Goal: Task Accomplishment & Management: Use online tool/utility

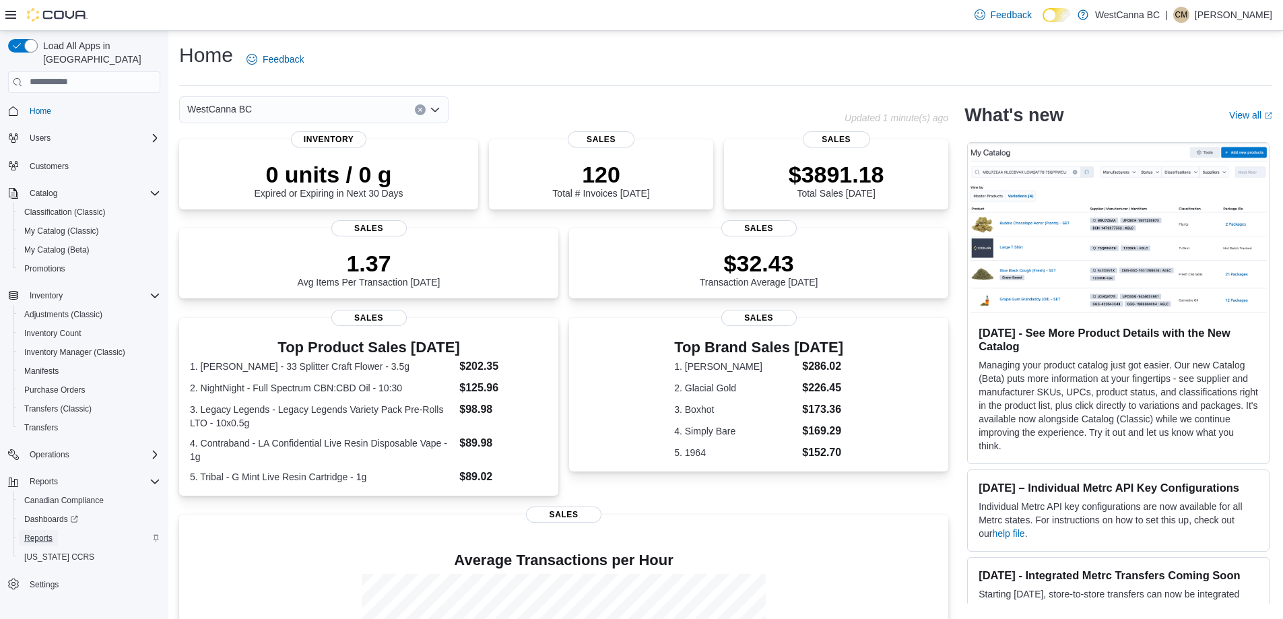
click at [46, 533] on span "Reports" at bounding box center [38, 538] width 28 height 11
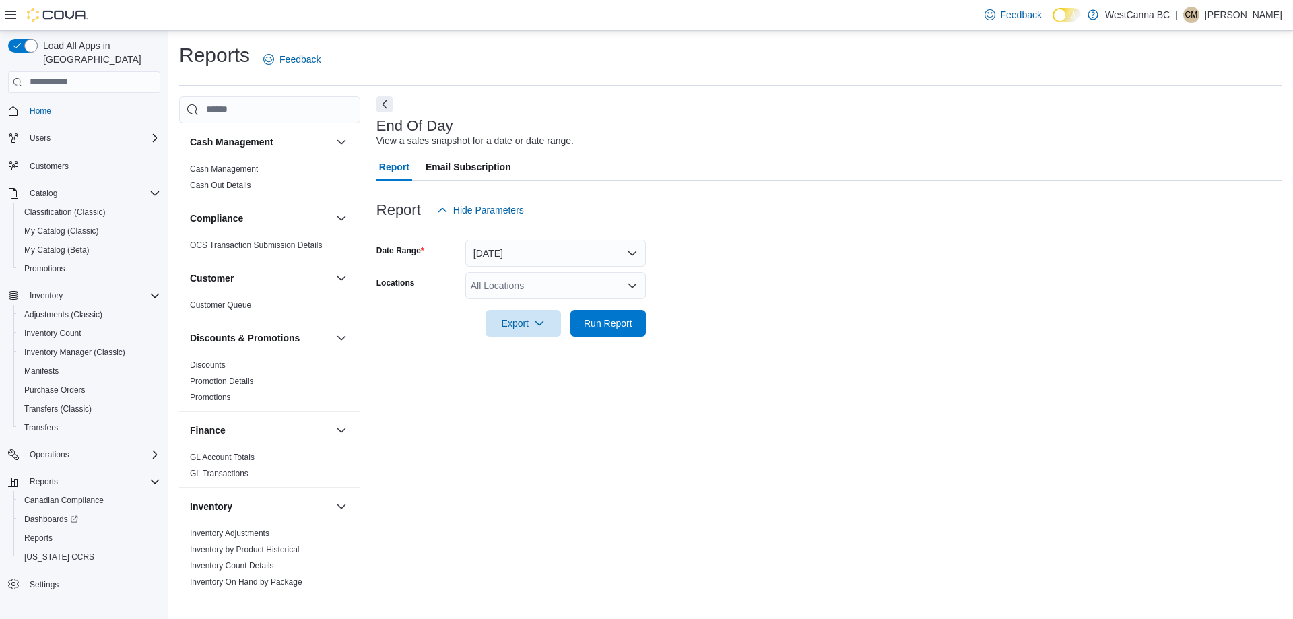
click at [520, 285] on div "All Locations" at bounding box center [555, 285] width 180 height 27
click at [529, 329] on span "WestCanna - [GEOGRAPHIC_DATA]" at bounding box center [572, 327] width 156 height 13
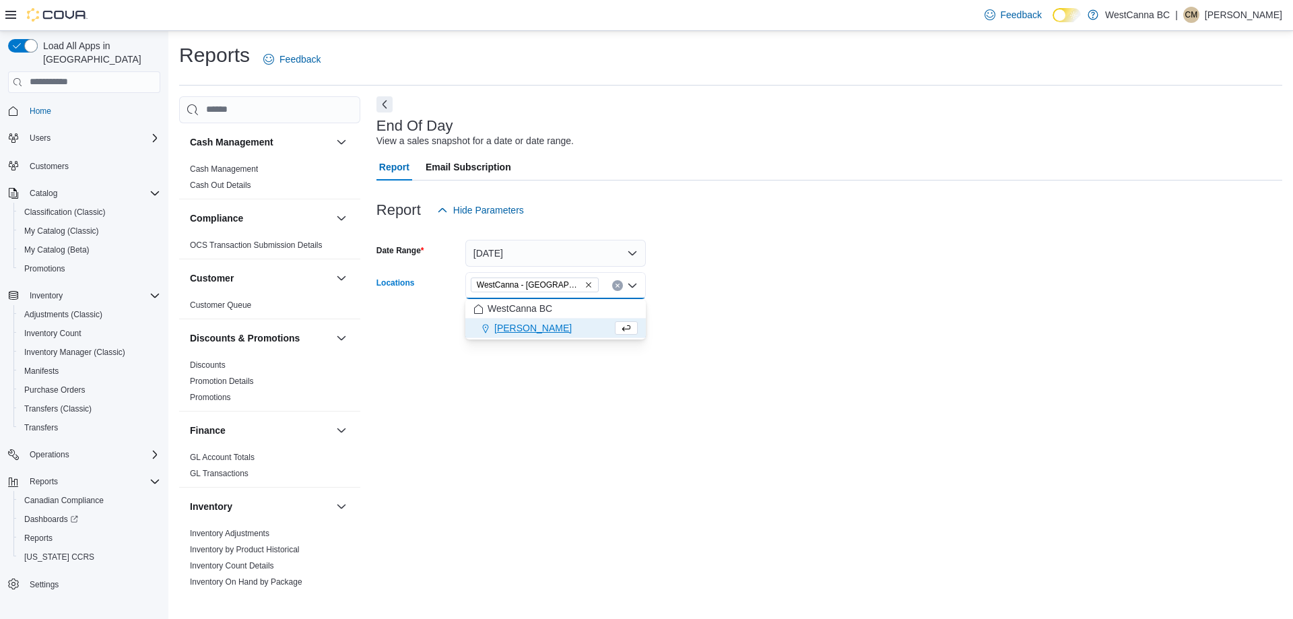
click at [831, 308] on div at bounding box center [829, 304] width 906 height 11
click at [640, 312] on button "Run Report" at bounding box center [607, 322] width 75 height 27
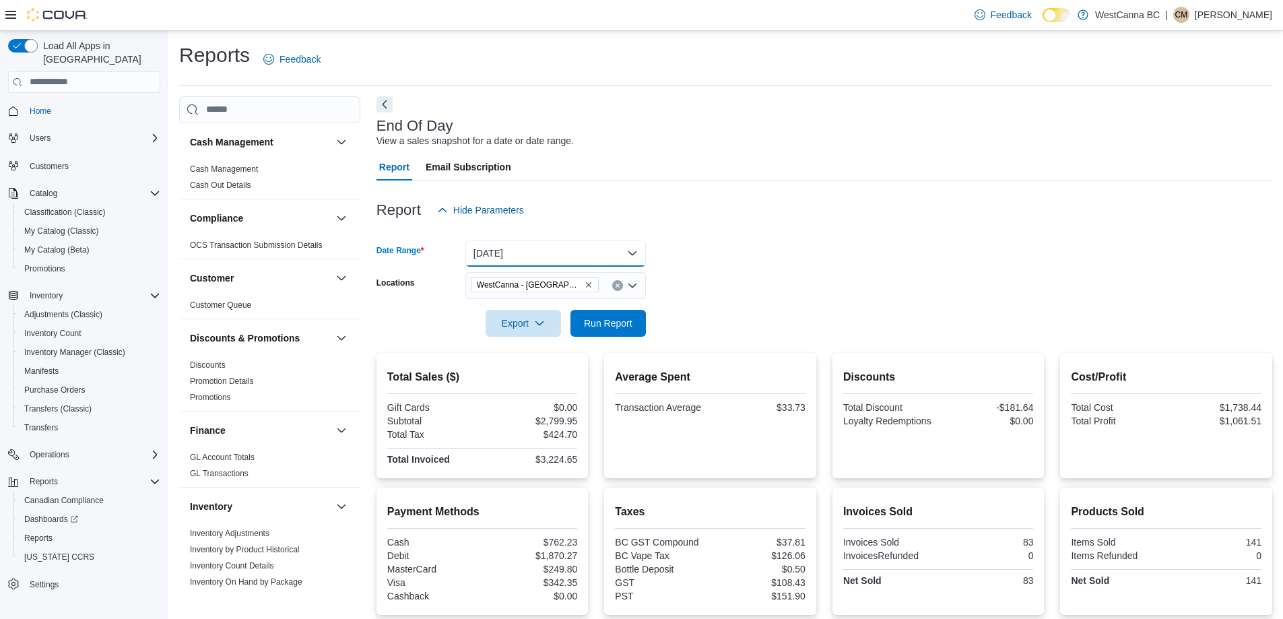
click at [585, 254] on button "[DATE]" at bounding box center [555, 253] width 180 height 27
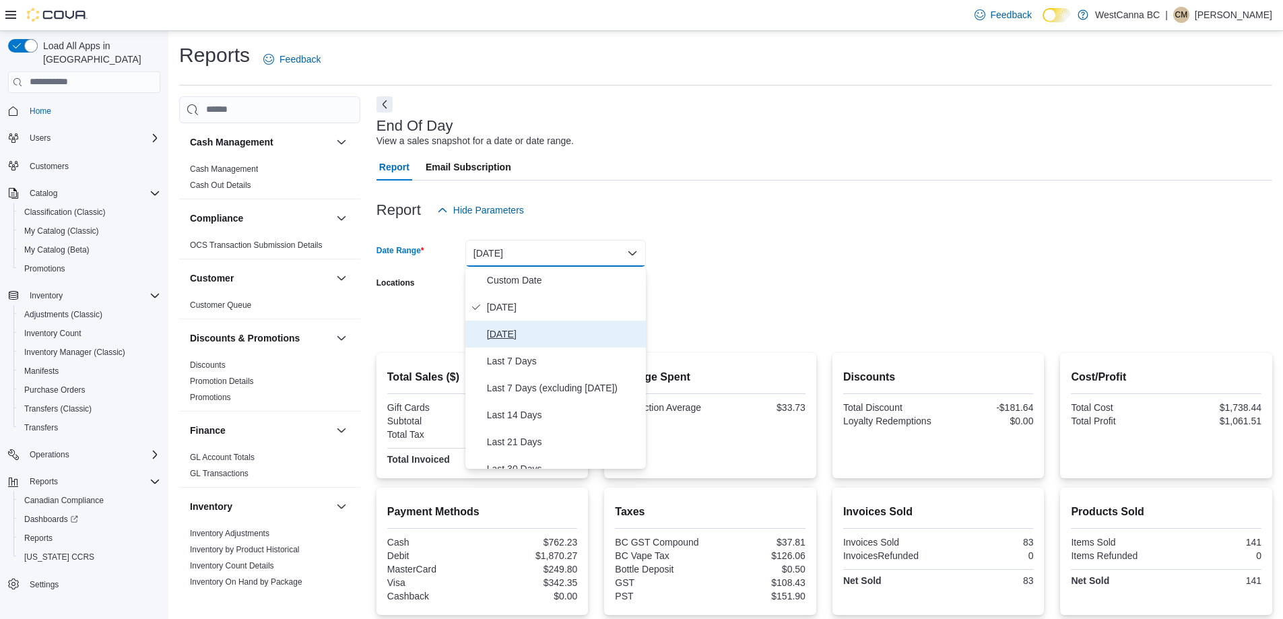
click at [541, 334] on span "[DATE]" at bounding box center [564, 334] width 154 height 16
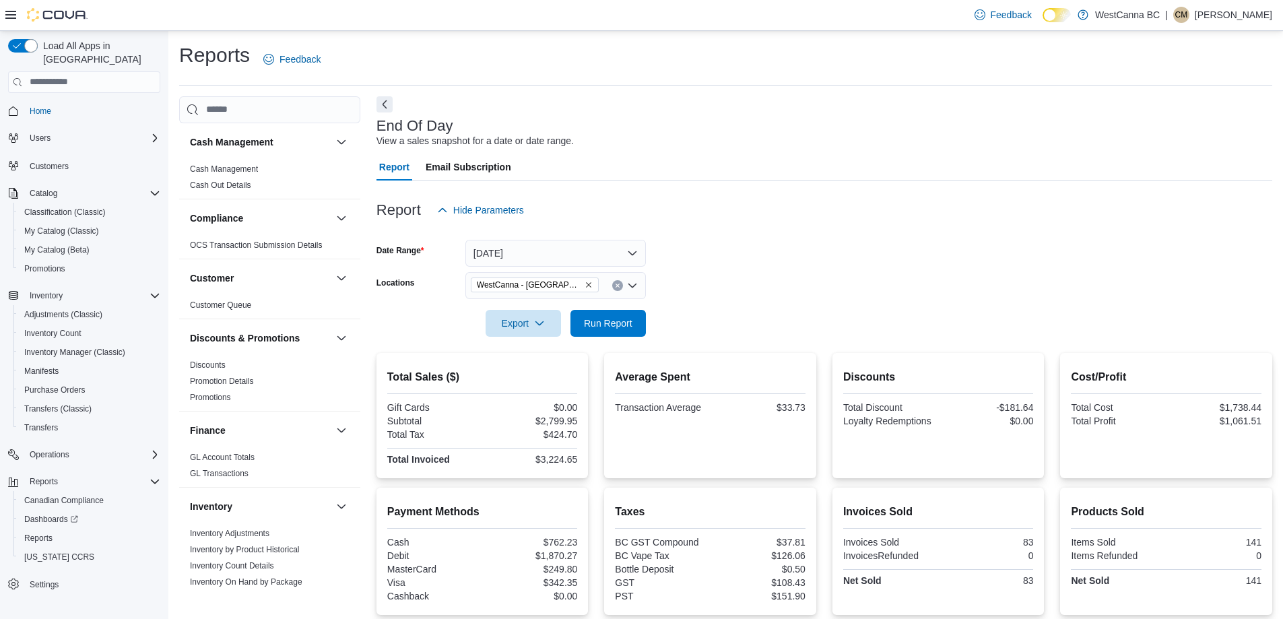
click at [764, 320] on form "Date Range [DATE] Locations [GEOGRAPHIC_DATA] - [GEOGRAPHIC_DATA] Export Run Re…" at bounding box center [823, 280] width 895 height 113
click at [584, 317] on span "Run Report" at bounding box center [608, 322] width 48 height 13
click at [545, 252] on button "[DATE]" at bounding box center [555, 253] width 180 height 27
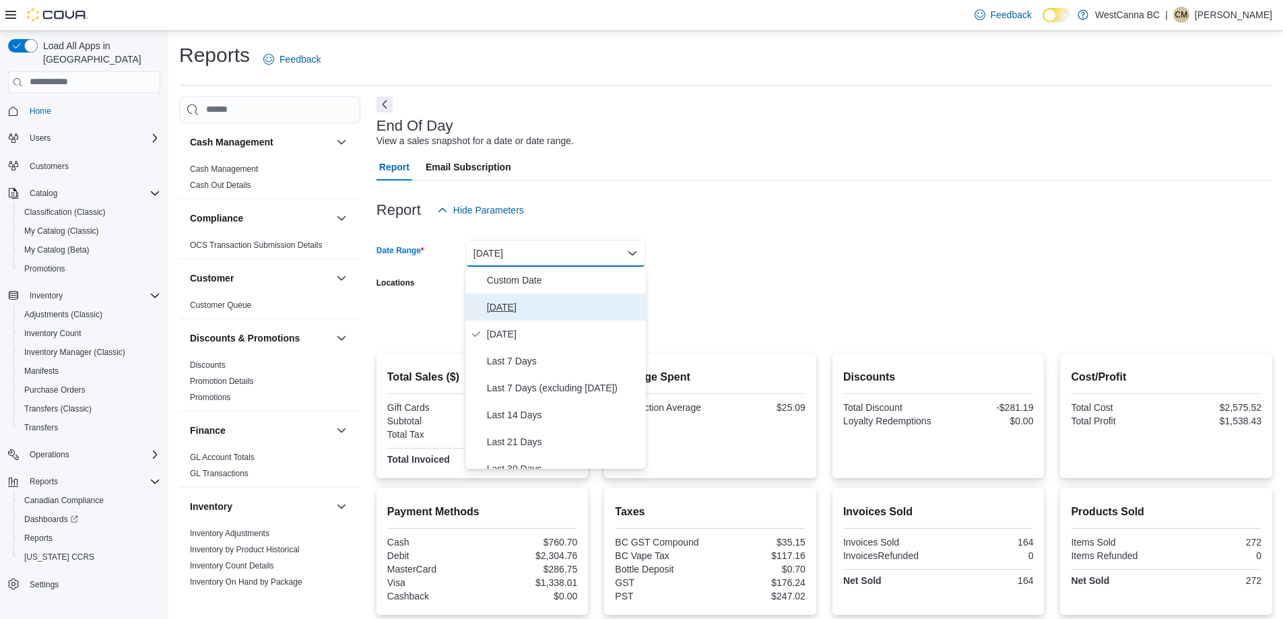
click at [507, 307] on span "[DATE]" at bounding box center [564, 307] width 154 height 16
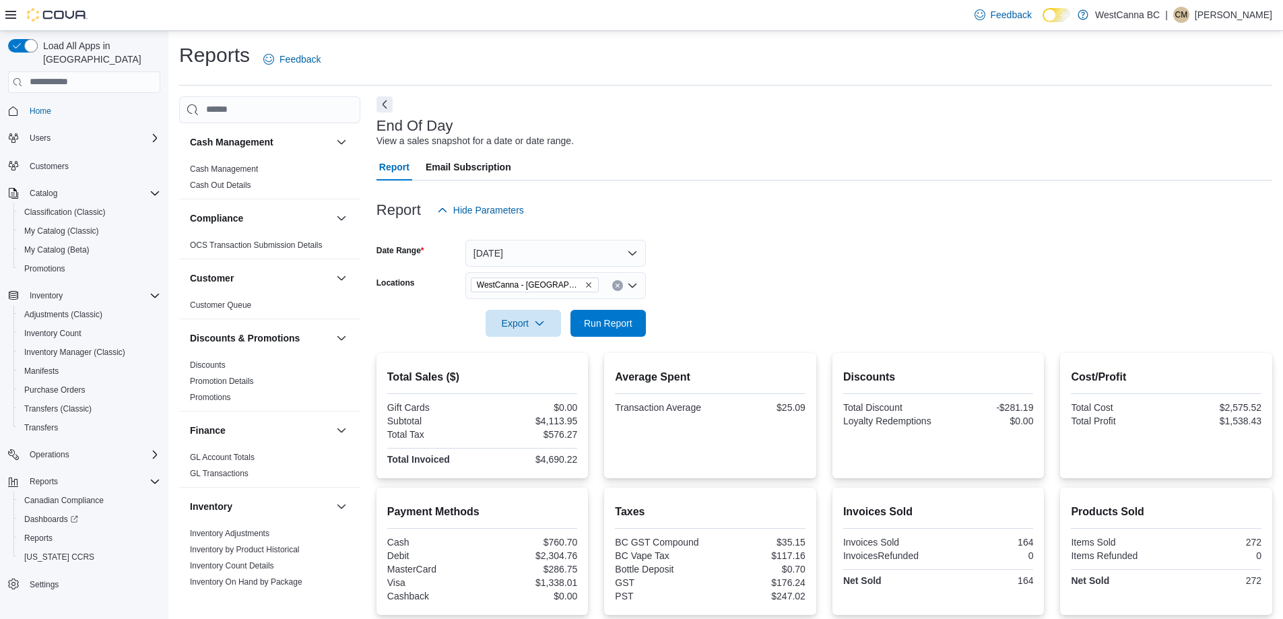
click at [790, 285] on form "Date Range [DATE] Locations [GEOGRAPHIC_DATA] - [GEOGRAPHIC_DATA] Export Run Re…" at bounding box center [823, 280] width 895 height 113
click at [617, 329] on span "Run Report" at bounding box center [608, 322] width 48 height 13
click at [621, 331] on span "Run Report" at bounding box center [607, 322] width 59 height 27
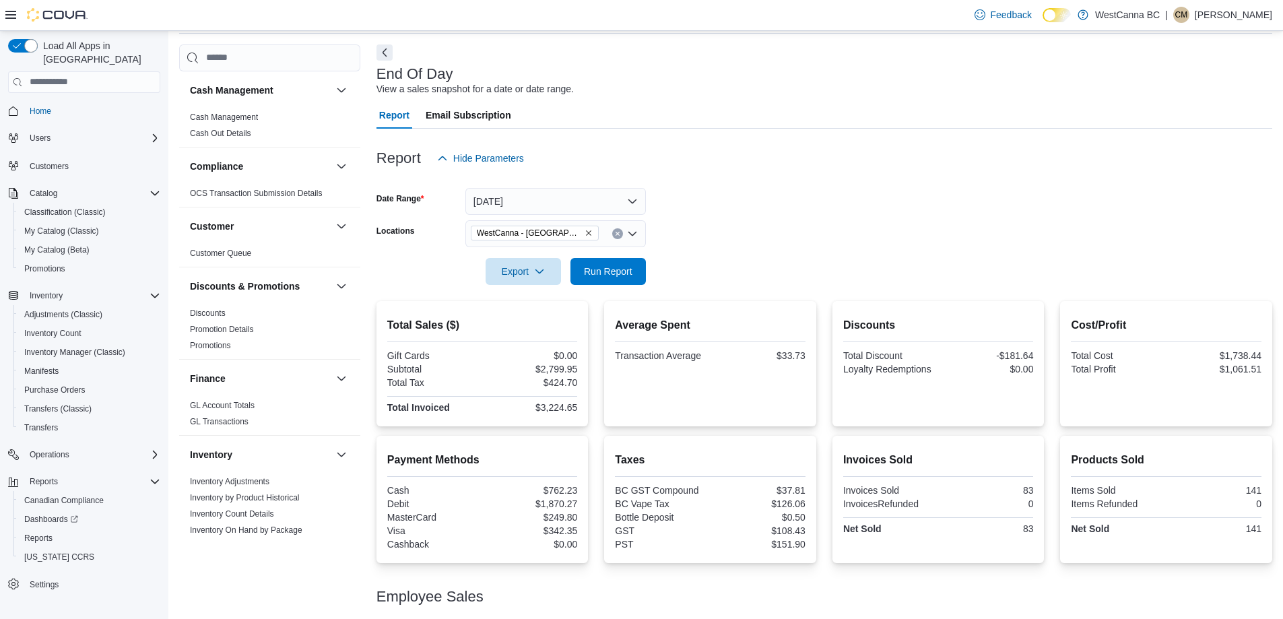
scroll to position [108, 0]
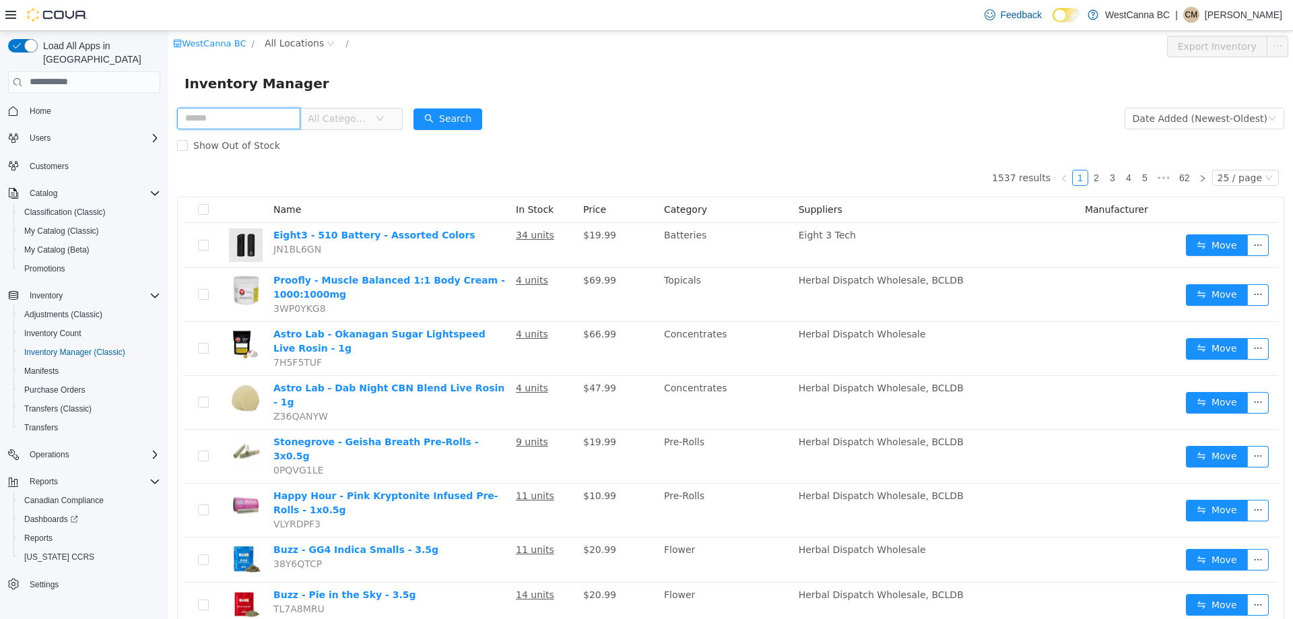
click at [225, 121] on input "text" at bounding box center [238, 118] width 123 height 22
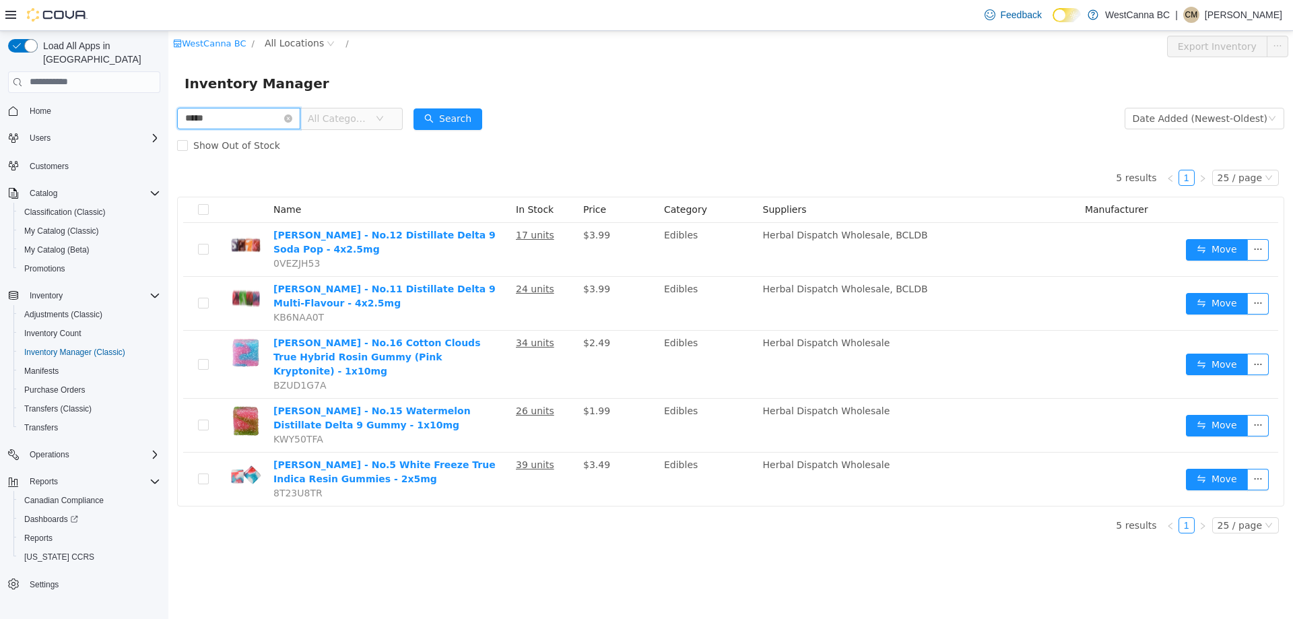
drag, startPoint x: 215, startPoint y: 116, endPoint x: 70, endPoint y: 116, distance: 145.4
click at [168, 116] on html "WestCanna BC / All Locations / Export Inventory Inventory Manager ***** All Cat…" at bounding box center [730, 324] width 1124 height 588
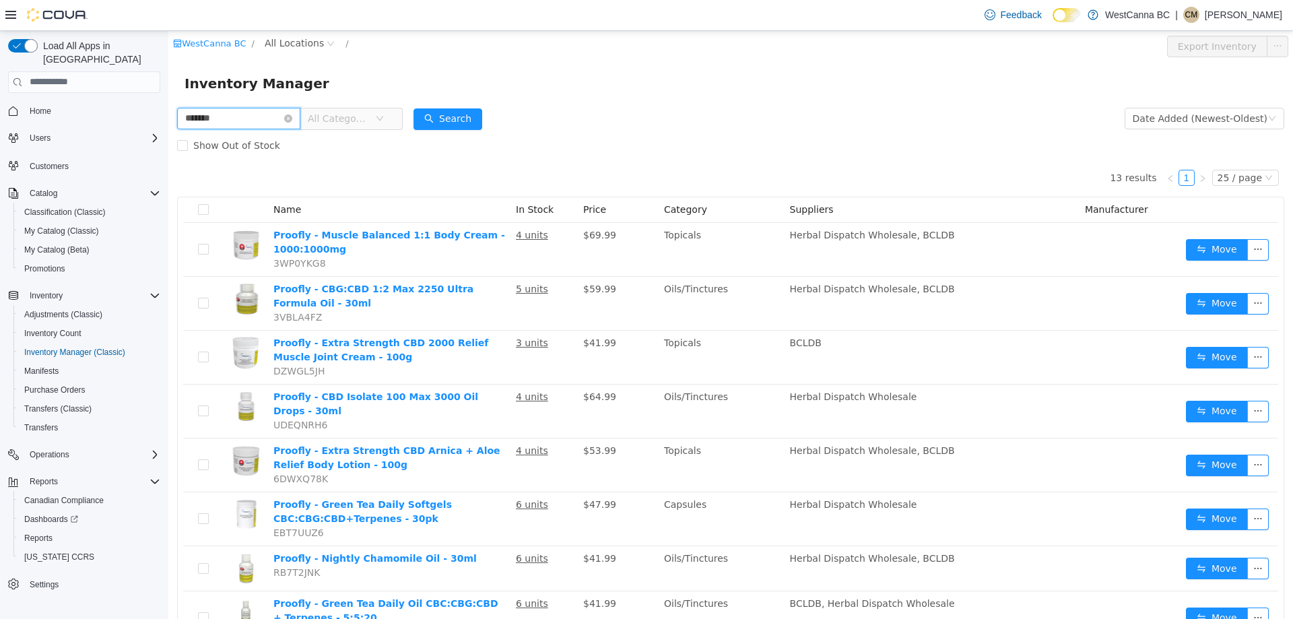
drag, startPoint x: 232, startPoint y: 114, endPoint x: 65, endPoint y: 116, distance: 167.0
click at [168, 116] on html "WestCanna BC / All Locations / Export Inventory Inventory Manager ******* All C…" at bounding box center [730, 324] width 1124 height 588
type input "*********"
click at [460, 123] on button "Search" at bounding box center [447, 119] width 69 height 22
